Goal: Task Accomplishment & Management: Use online tool/utility

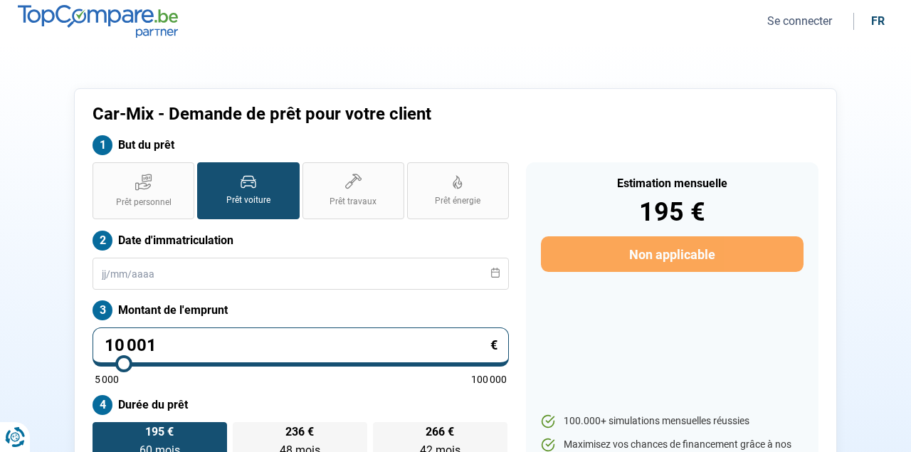
click at [64, 219] on div "Car-Mix - Demande de prêt pour votre client But du prêt Prêt personnel Prêt voi…" at bounding box center [456, 305] width 812 height 434
type input "10 250"
type input "10250"
type input "10 750"
type input "10750"
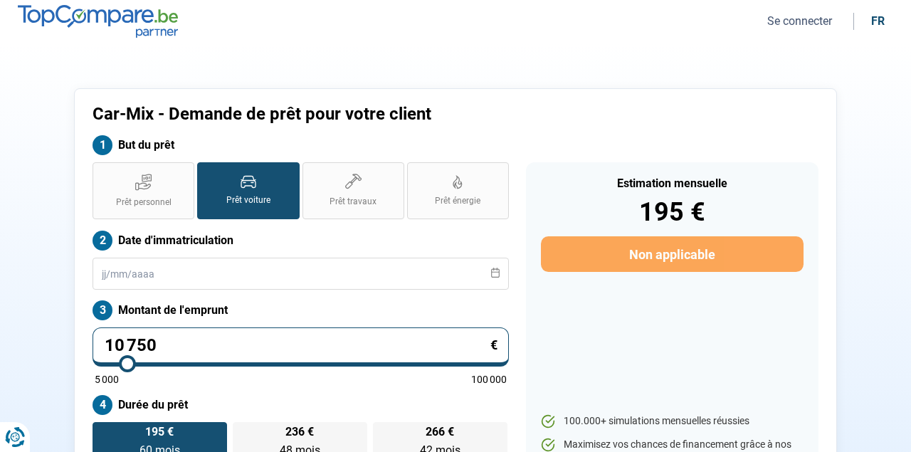
type input "11 750"
type input "11750"
type input "13 750"
type input "13750"
type input "16 250"
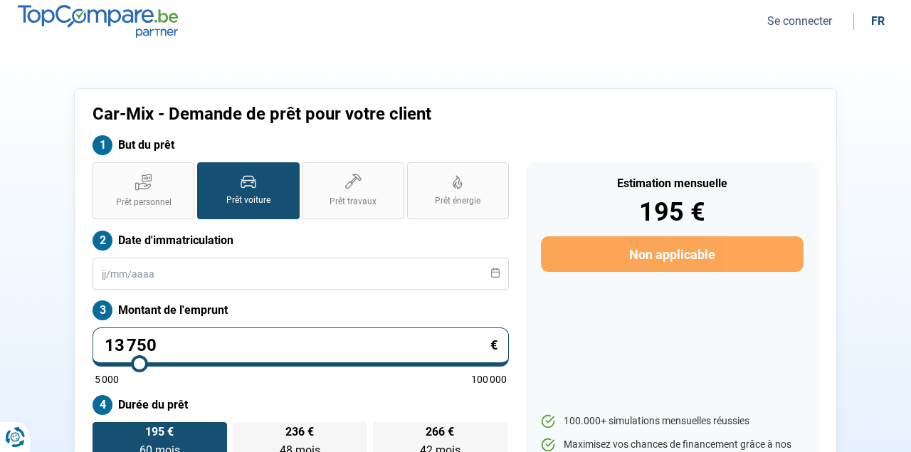
type input "16250"
type input "19 500"
type input "19500"
type input "22 250"
type input "22250"
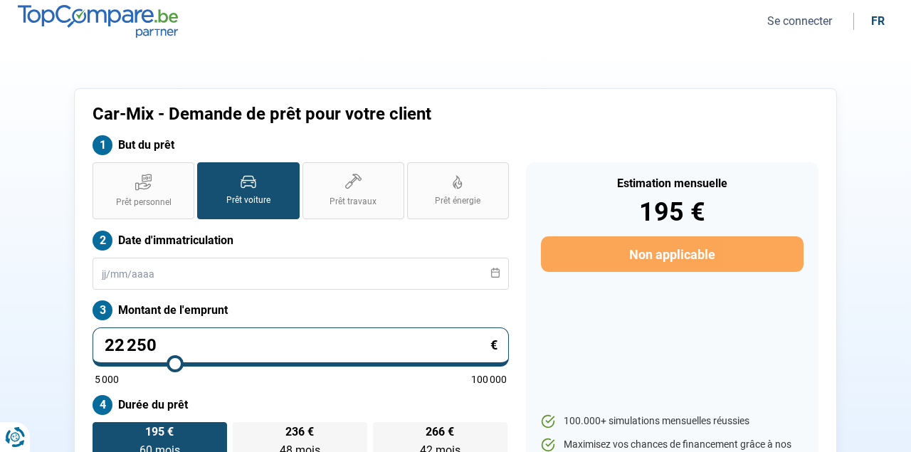
type input "25 250"
type input "25250"
type input "28 000"
type input "28000"
type input "30 750"
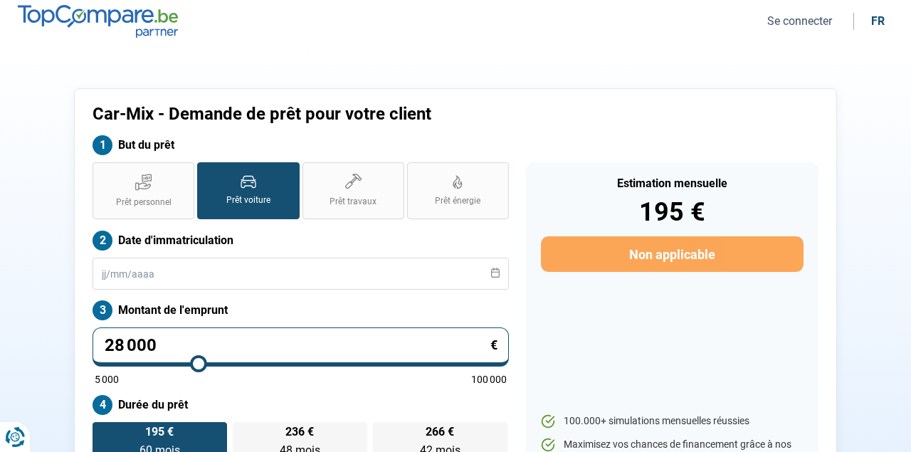
type input "30750"
type input "33 250"
type input "33250"
type input "35 750"
type input "35750"
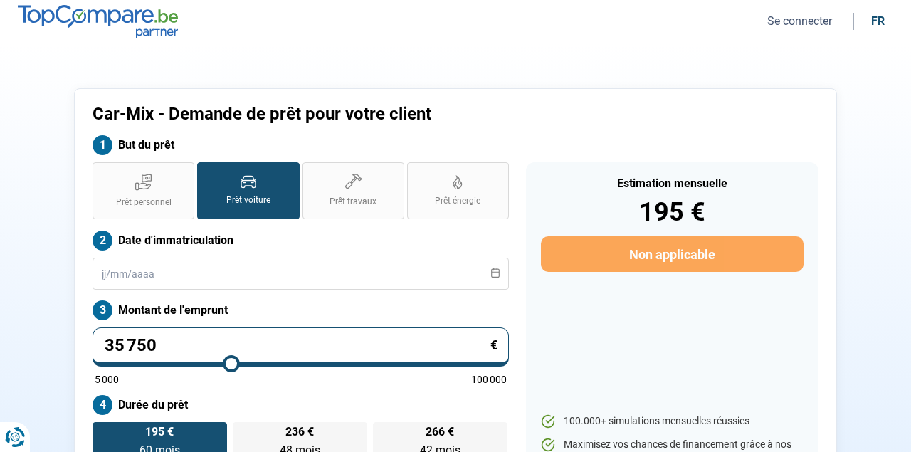
type input "38 500"
type input "38500"
type input "41 750"
type input "41750"
type input "45 250"
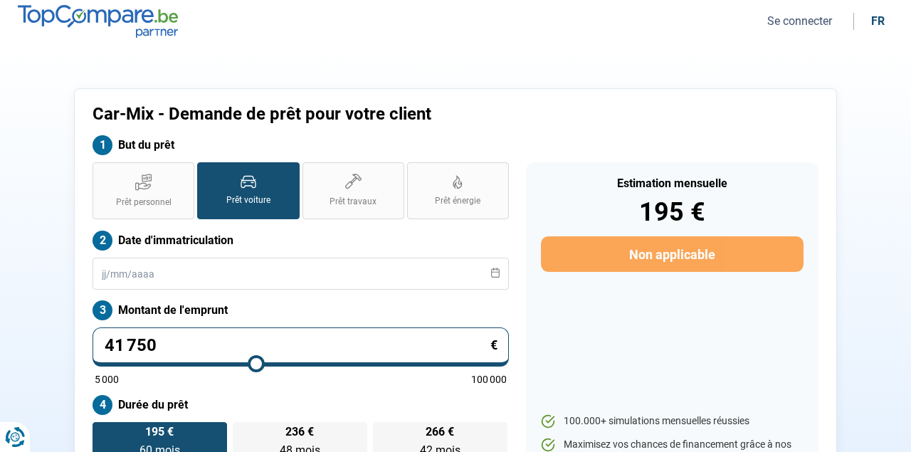
type input "45250"
type input "48 750"
type input "48750"
type input "51 250"
type input "51250"
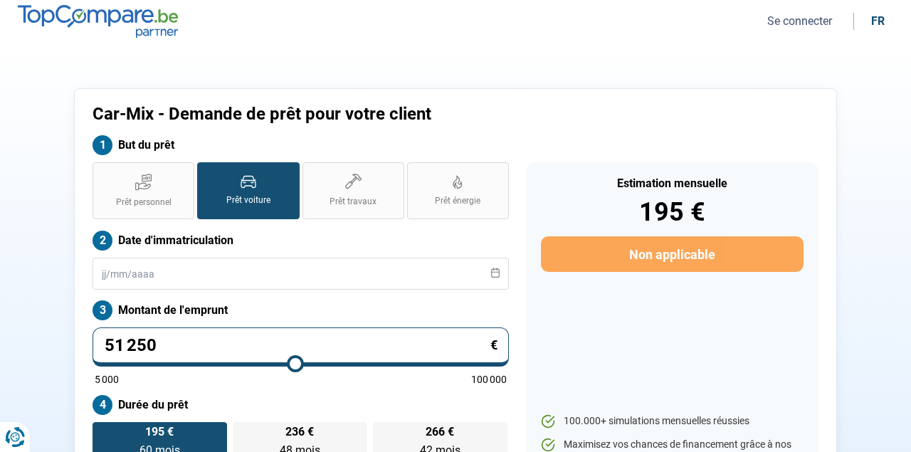
type input "52 750"
type input "52750"
type input "53 750"
type input "53750"
type input "54 250"
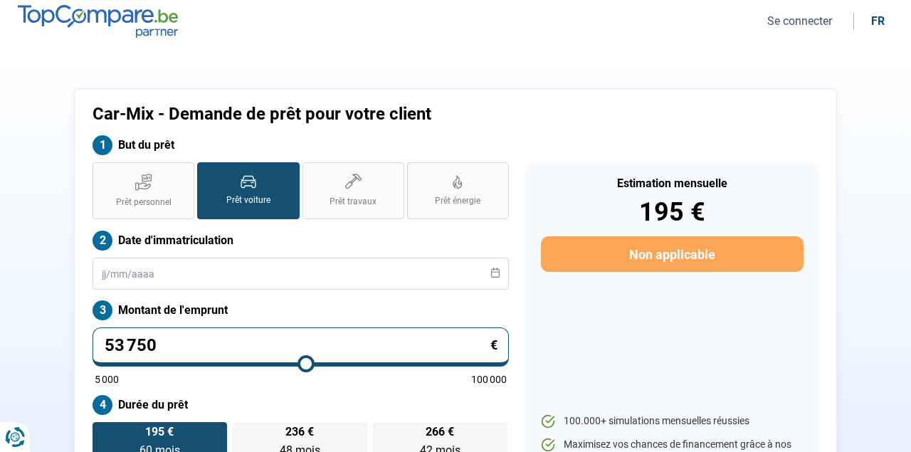
type input "54250"
type input "54 500"
type input "54500"
type input "54 750"
type input "54750"
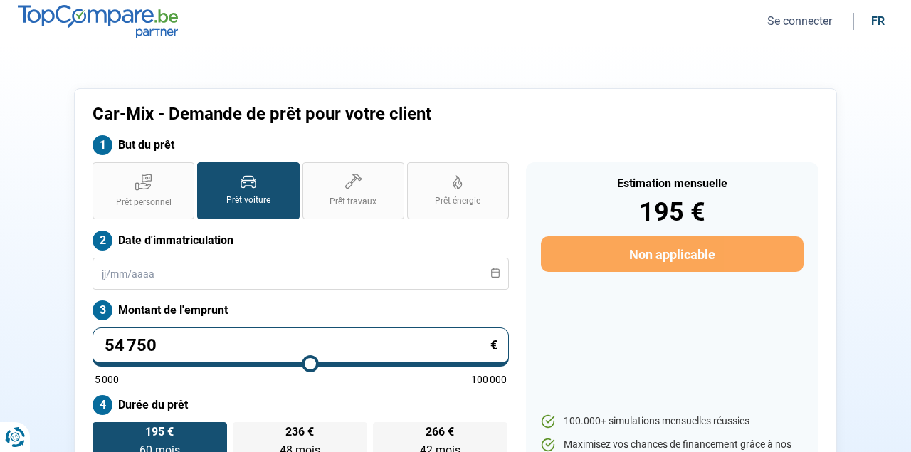
type input "55 250"
type input "55250"
type input "55 750"
type input "55750"
type input "56 750"
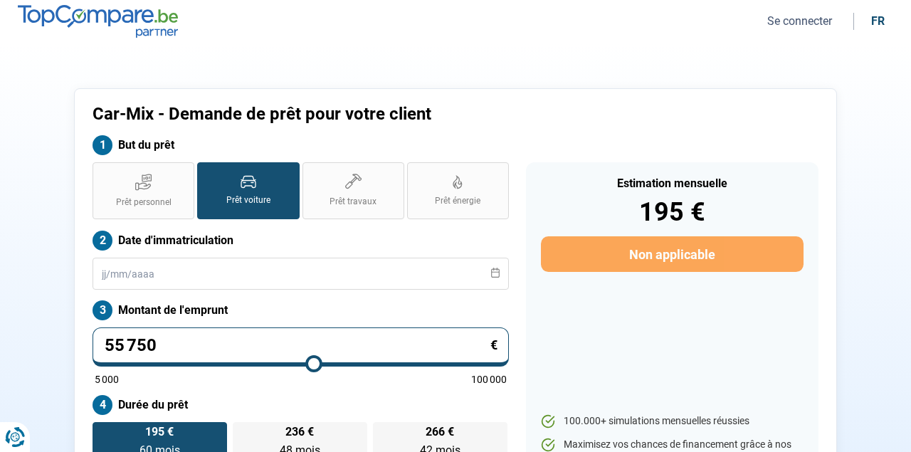
type input "56750"
type input "58 000"
type input "58000"
type input "59 000"
type input "59000"
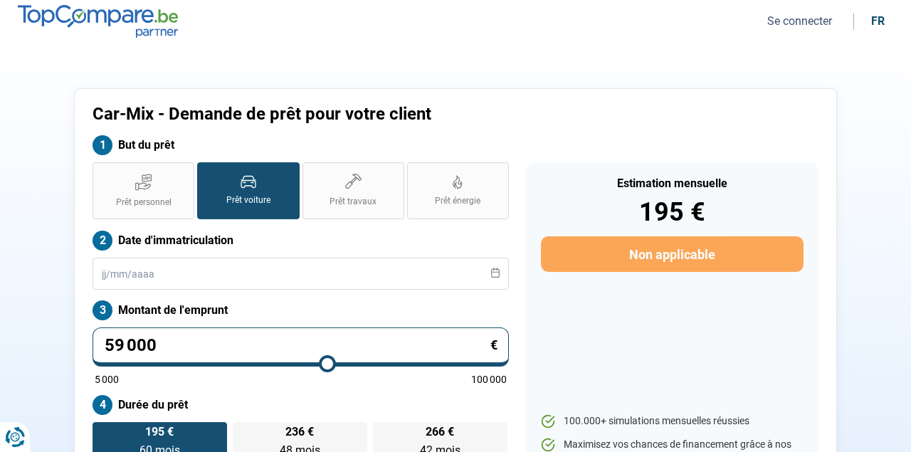
type input "60 250"
type input "60250"
type input "61 500"
type input "61500"
type input "62 500"
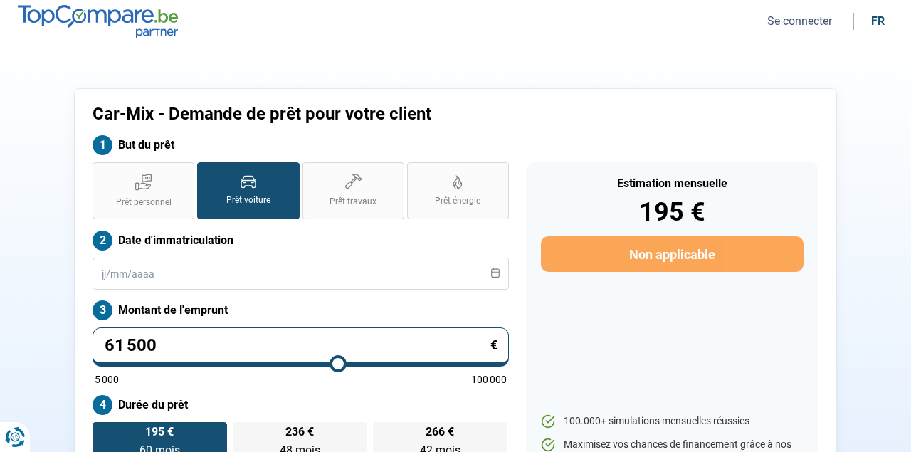
type input "62500"
type input "63 250"
type input "63250"
type input "64 250"
type input "64250"
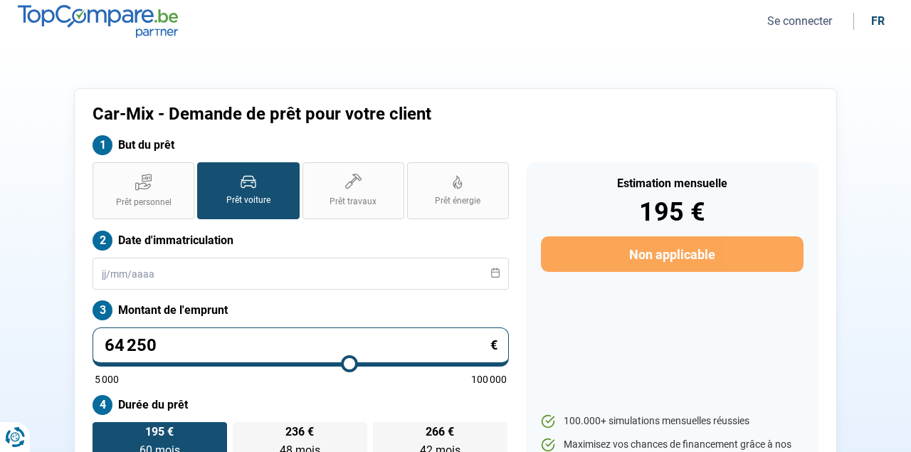
type input "65 250"
type input "65250"
type input "66 250"
type input "66250"
type input "67 250"
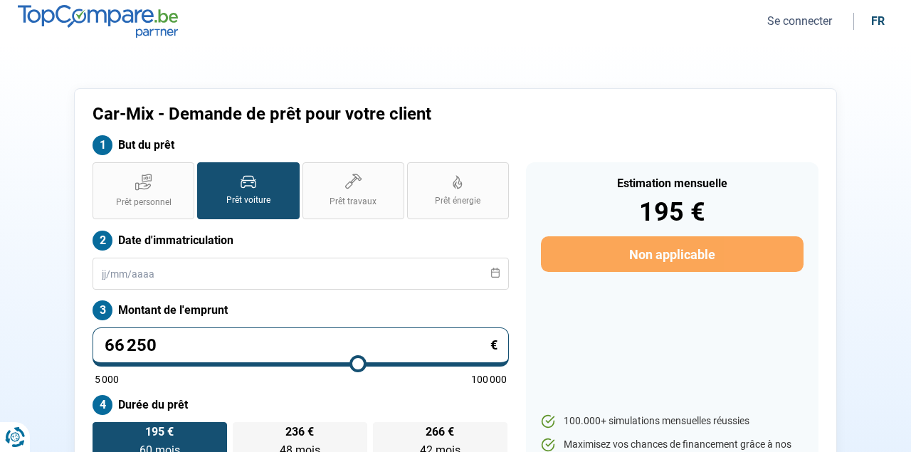
type input "67250"
type input "68 000"
type input "68000"
type input "69 000"
type input "69000"
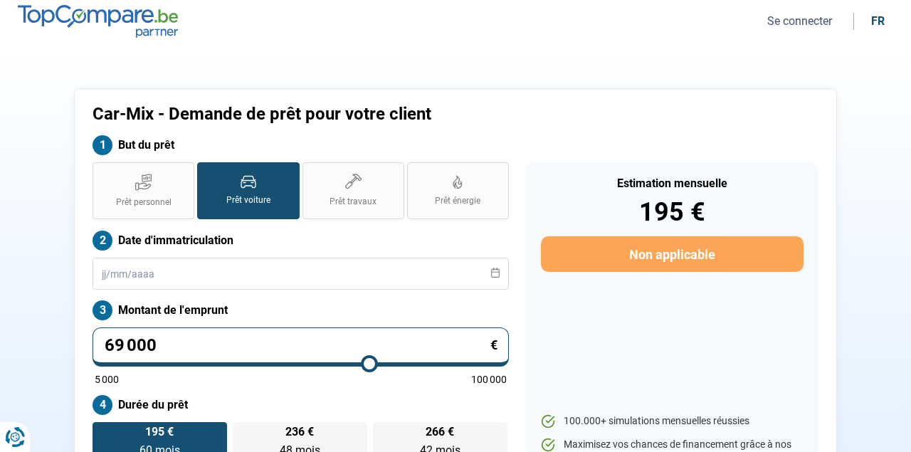
type input "70 250"
type input "70250"
type input "71 500"
type input "71500"
type input "73 000"
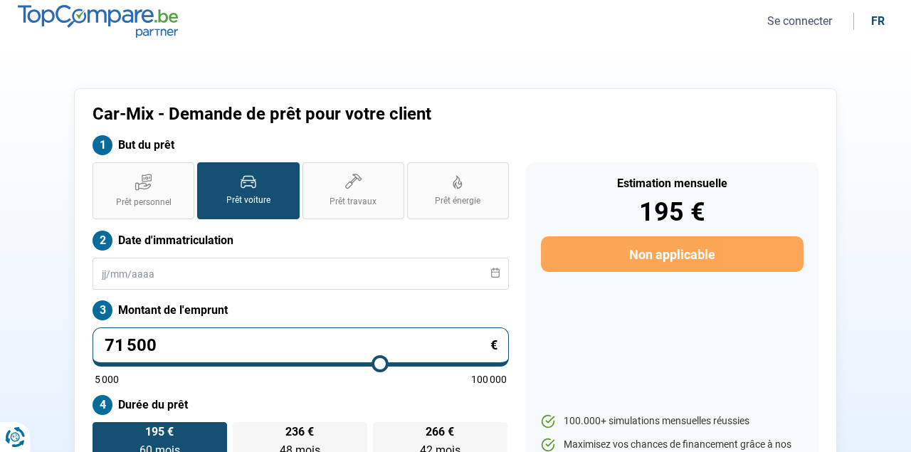
type input "73000"
type input "74 500"
type input "74500"
type input "75 750"
type input "75750"
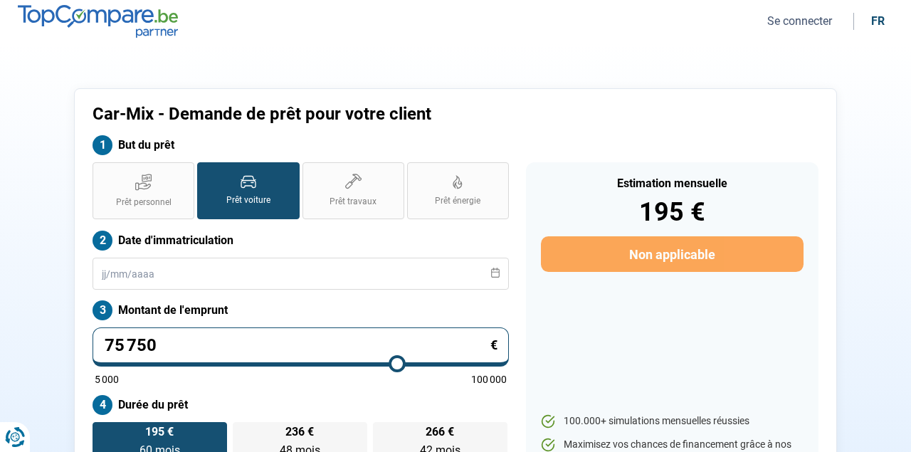
type input "77 000"
type input "77000"
type input "78 250"
type input "78250"
type input "79 250"
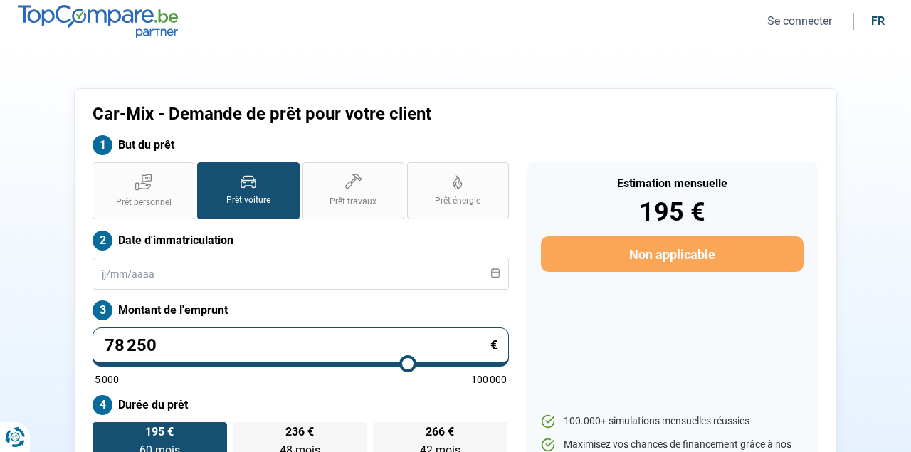
type input "79250"
type input "80 000"
type input "80000"
type input "80 750"
type input "80750"
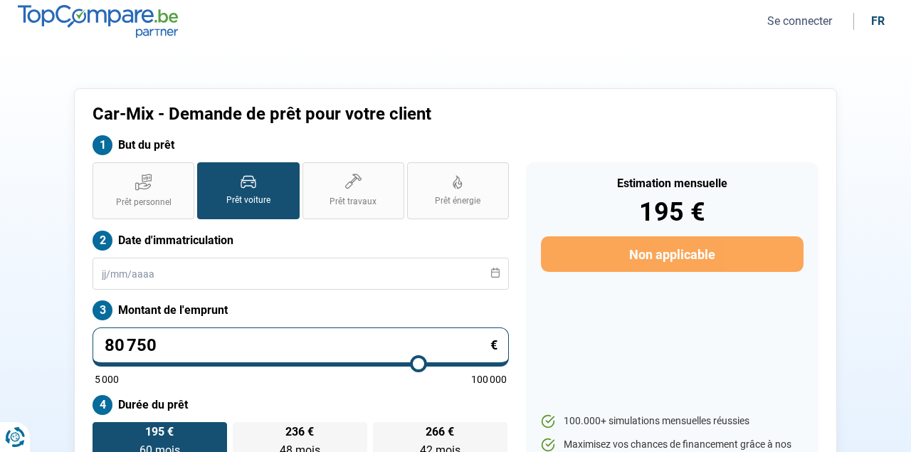
type input "81 250"
type input "81250"
type input "81 500"
type input "81500"
type input "81 750"
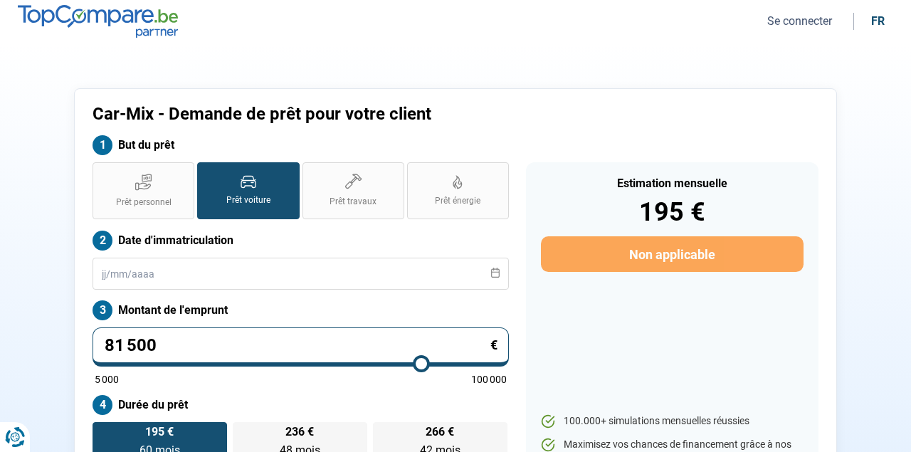
type input "81750"
type input "82 250"
type input "82250"
type input "82 750"
type input "82750"
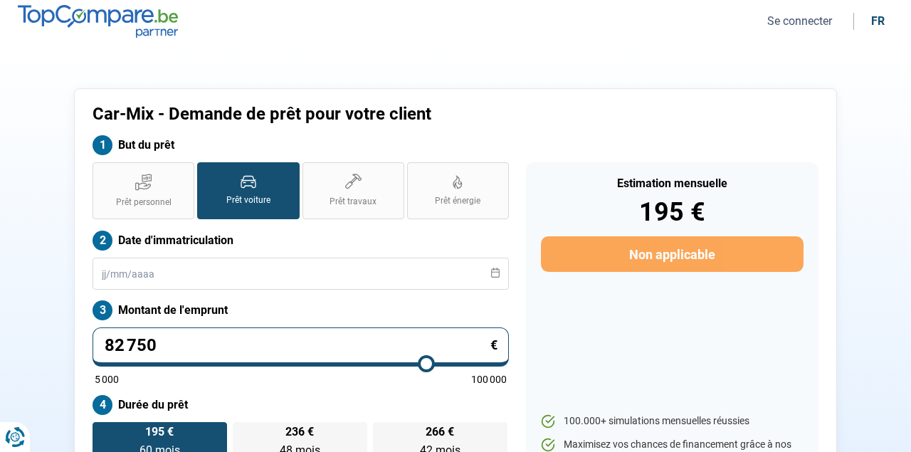
type input "83 000"
type input "83000"
type input "83 750"
type input "83750"
type input "84 500"
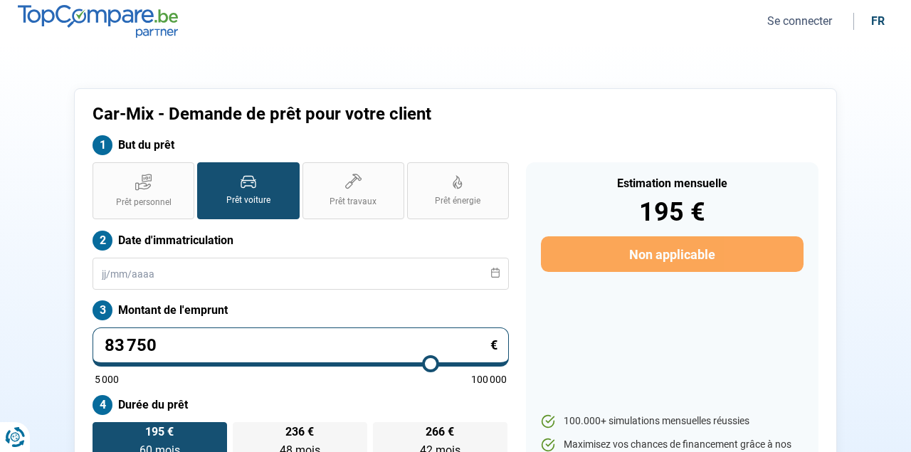
type input "84500"
type input "85 500"
type input "85500"
type input "86 750"
type input "86750"
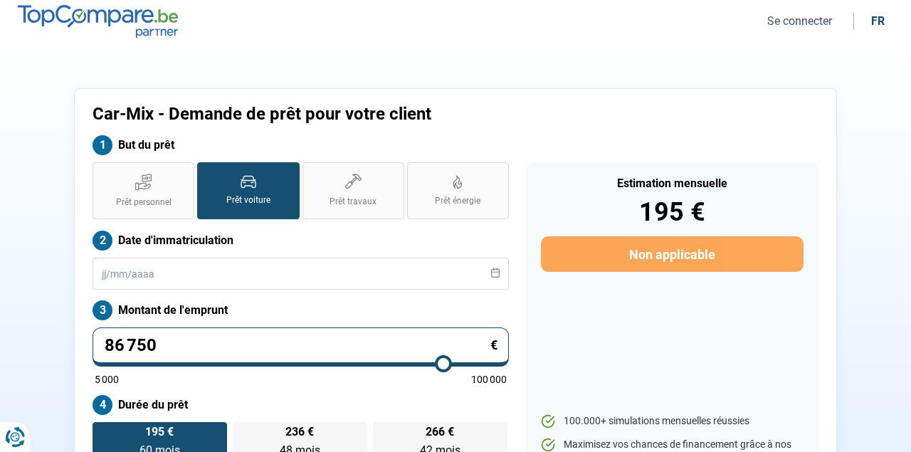
type input "87 750"
type input "87750"
type input "89 500"
type input "89500"
type input "90 750"
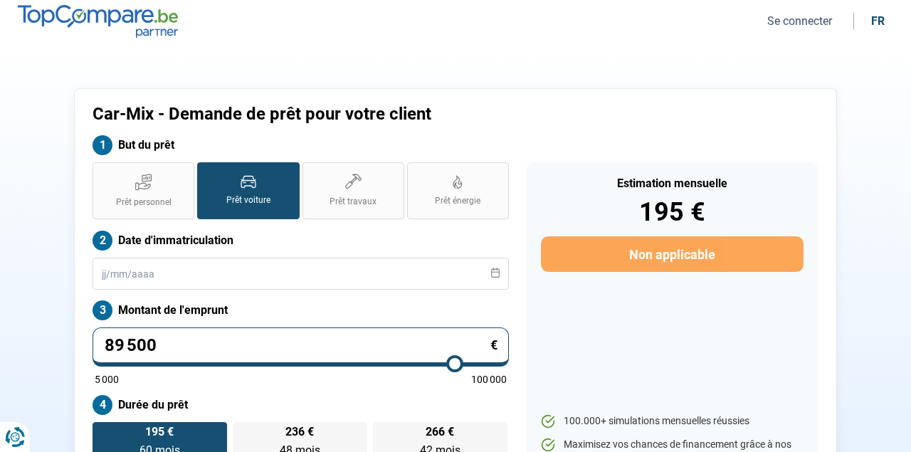
type input "90750"
type input "92 250"
type input "92250"
type input "93 250"
type input "93250"
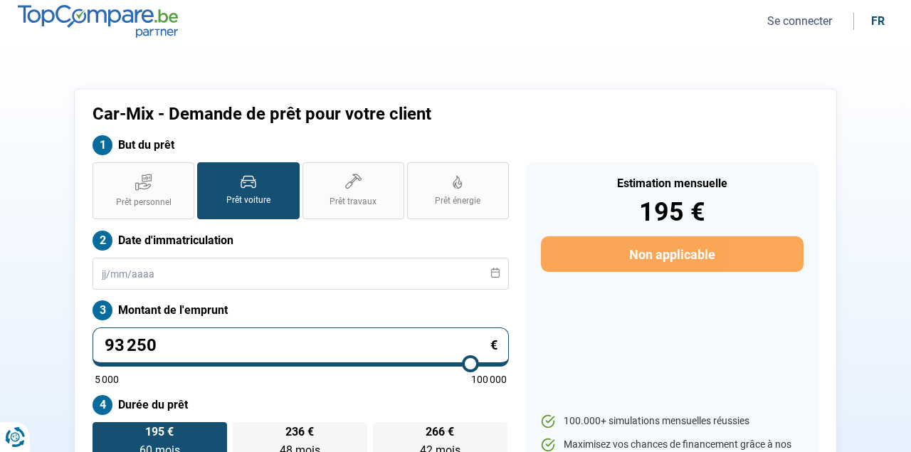
type input "94 500"
type input "94500"
type input "95 500"
type input "95500"
type input "96 250"
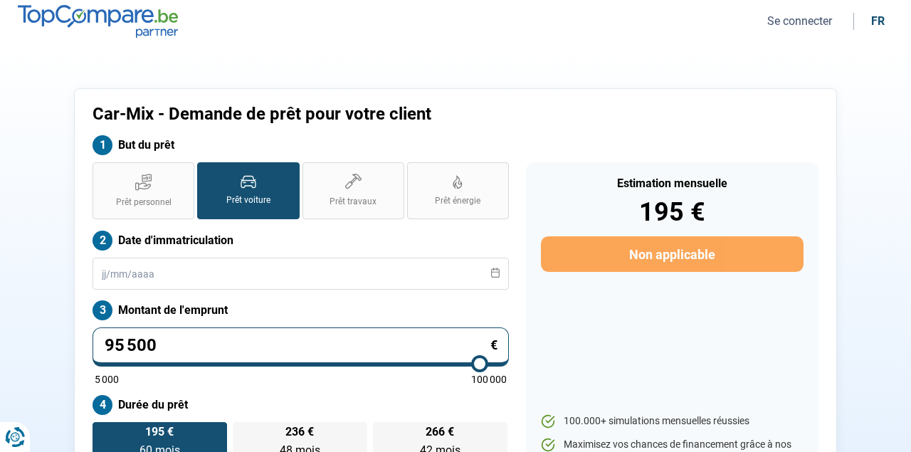
type input "96250"
type input "96 500"
type input "96500"
type input "97 000"
type input "97000"
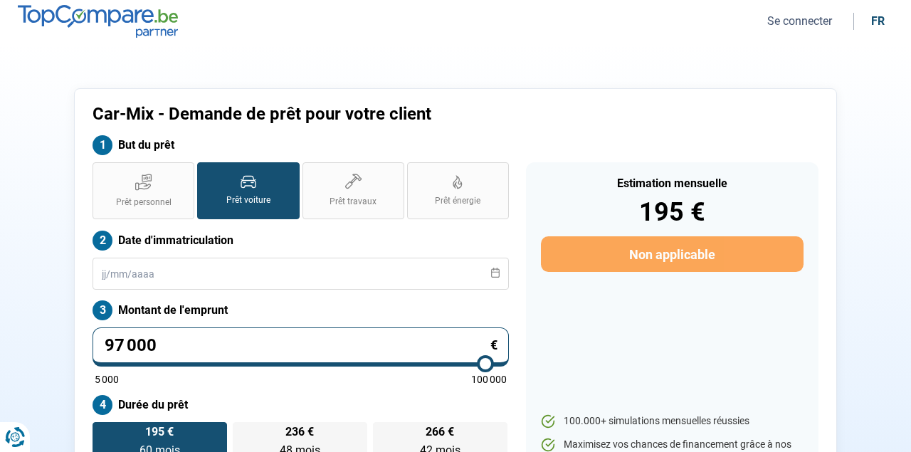
type input "97 250"
type input "97250"
type input "97 500"
type input "97500"
type input "97 750"
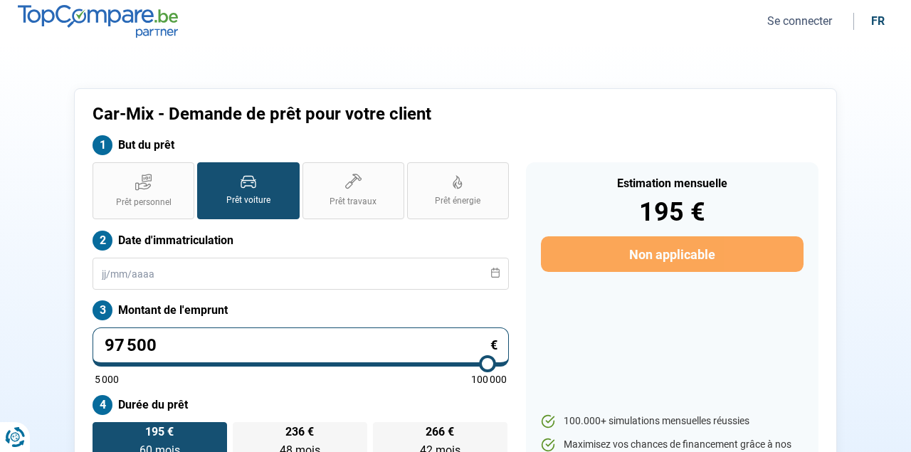
type input "97750"
type input "98 000"
type input "98000"
type input "98 500"
type input "98500"
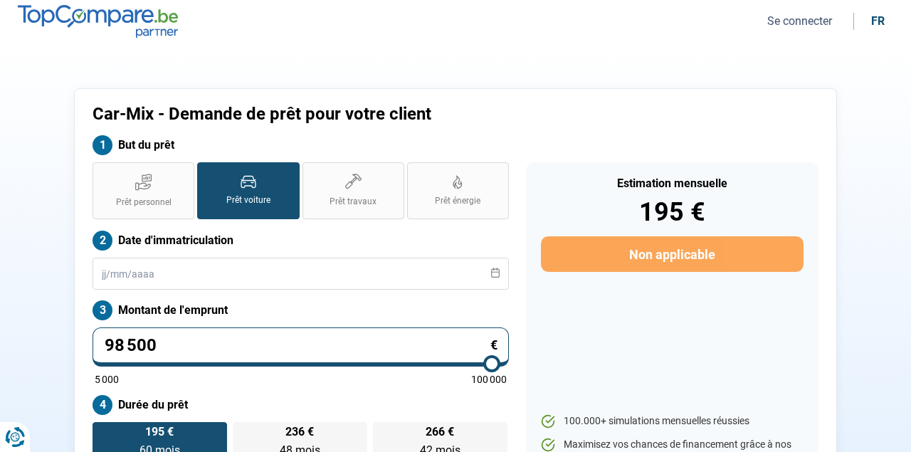
type input "99 000"
type input "99000"
type input "99 750"
type input "99750"
type input "100 000"
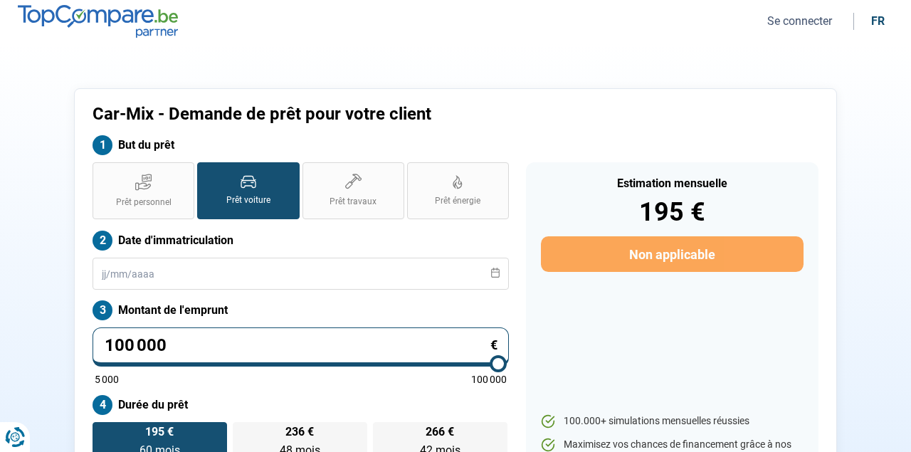
drag, startPoint x: 124, startPoint y: 367, endPoint x: 516, endPoint y: 385, distance: 392.1
type input "100000"
click at [516, 385] on div "Prêt personnel Prêt voiture Prêt travaux Prêt énergie Prêt voiture Date d'immat…" at bounding box center [301, 334] width 434 height 345
